Goal: Transaction & Acquisition: Obtain resource

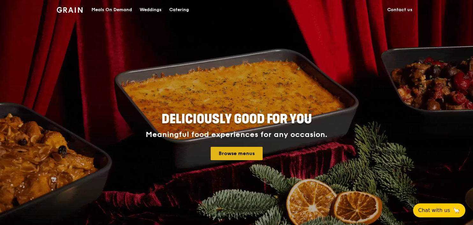
click at [247, 154] on link "Browse menus" at bounding box center [236, 153] width 52 height 13
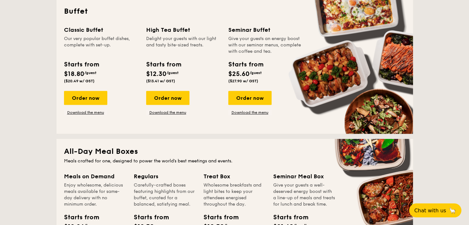
scroll to position [350, 0]
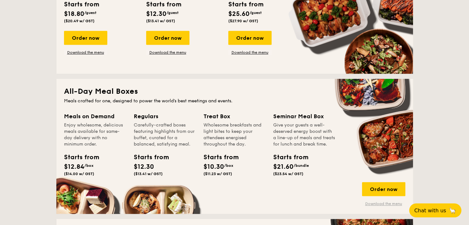
click at [378, 205] on link "Download the menu" at bounding box center [383, 204] width 43 height 5
